Goal: Task Accomplishment & Management: Use online tool/utility

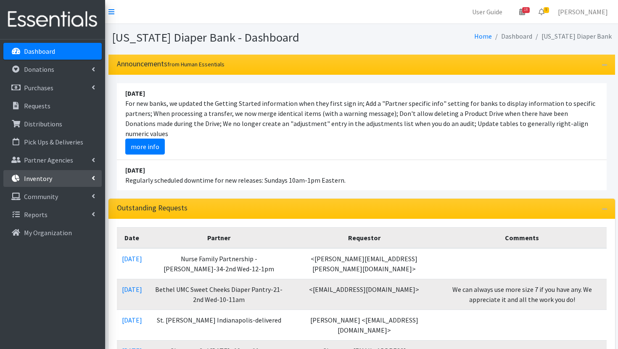
click at [49, 174] on p "Inventory" at bounding box center [38, 178] width 28 height 8
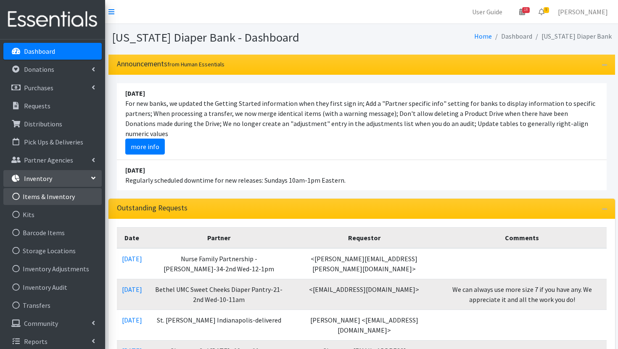
click at [56, 195] on link "Items & Inventory" at bounding box center [52, 196] width 98 height 17
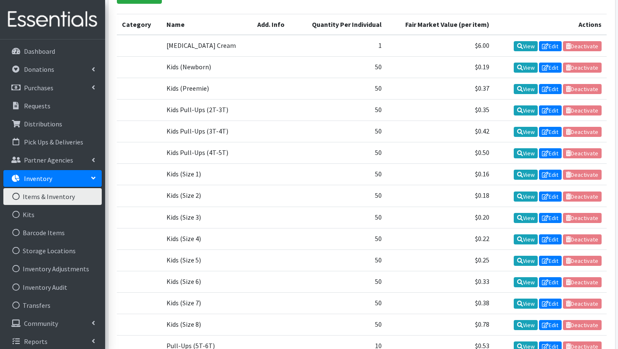
scroll to position [44, 0]
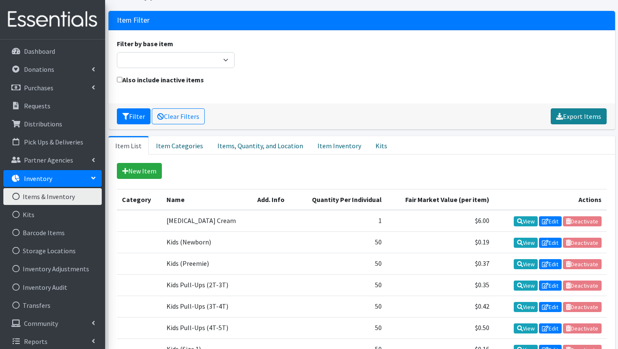
click at [586, 116] on link "Export Items" at bounding box center [579, 116] width 56 height 16
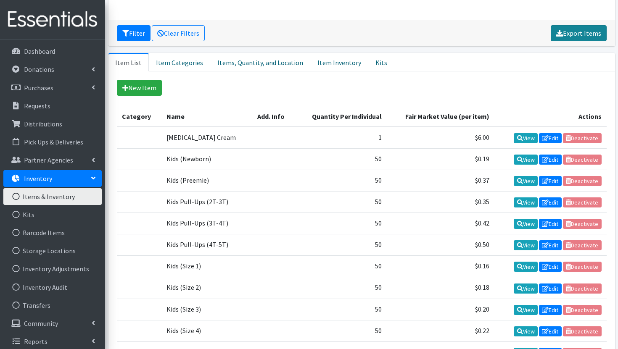
scroll to position [256, 0]
